Goal: Information Seeking & Learning: Learn about a topic

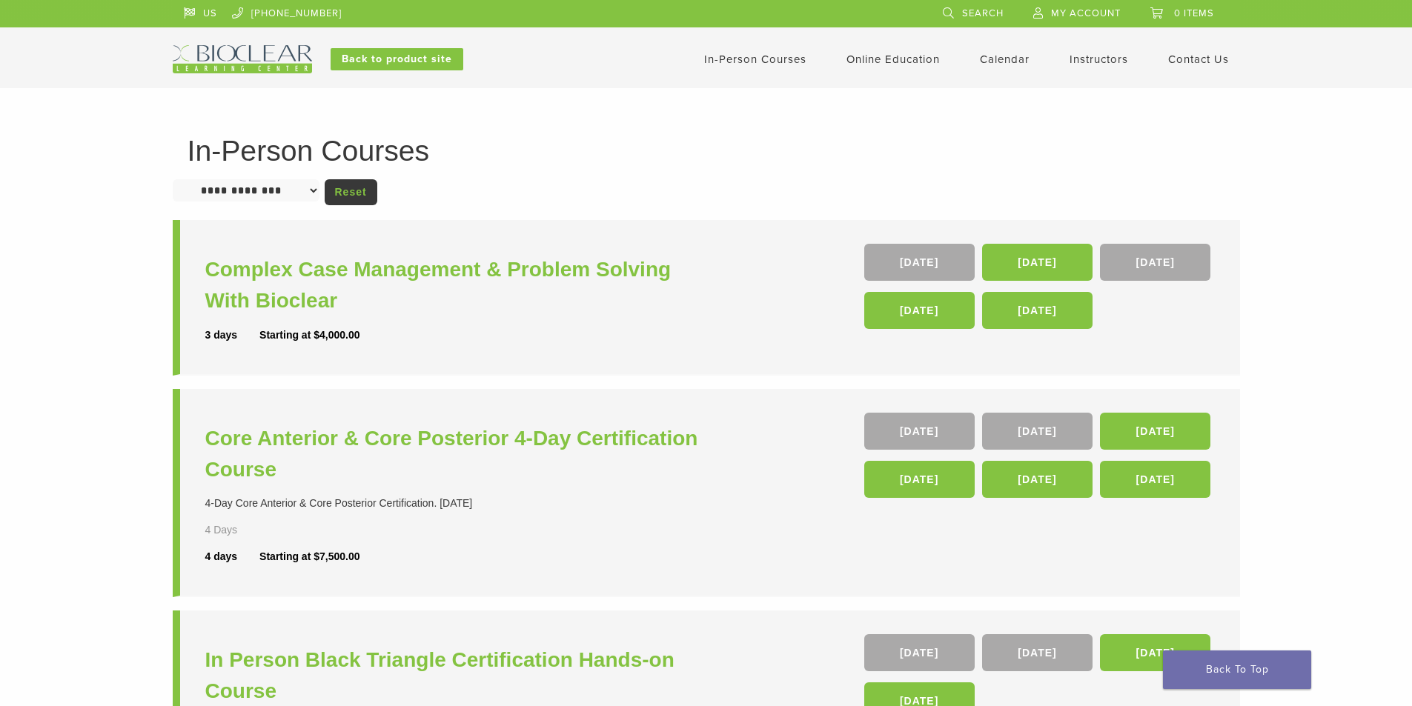
click at [282, 196] on select "**********" at bounding box center [246, 190] width 147 height 22
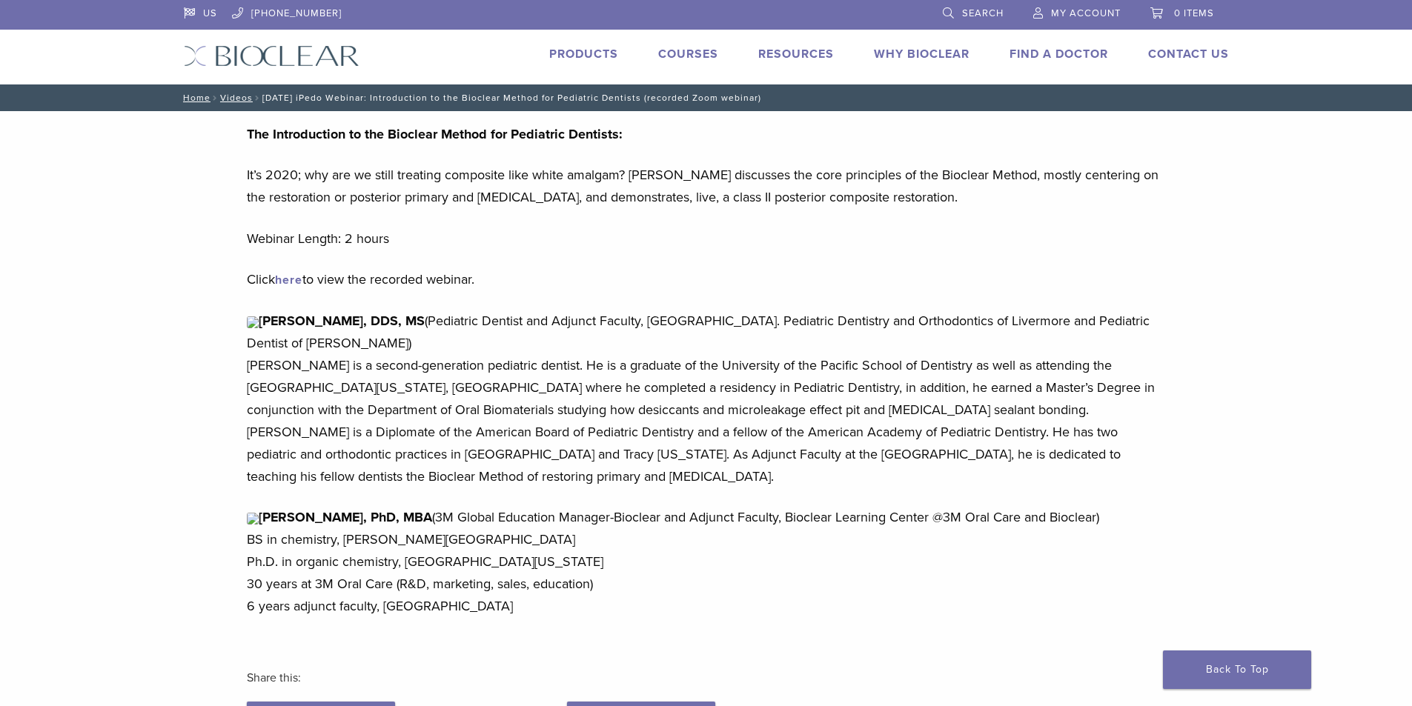
click at [683, 53] on link "Courses" at bounding box center [688, 54] width 60 height 15
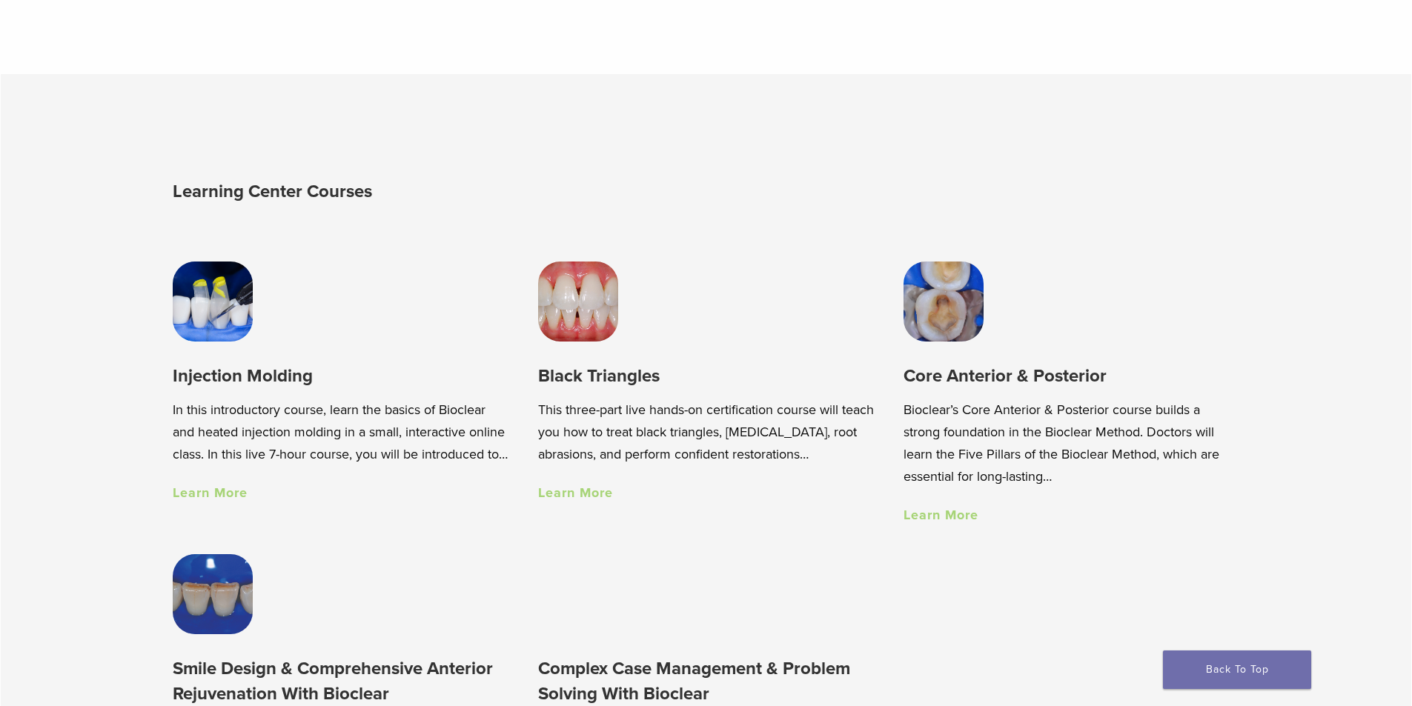
scroll to position [1112, 0]
